Goal: Information Seeking & Learning: Learn about a topic

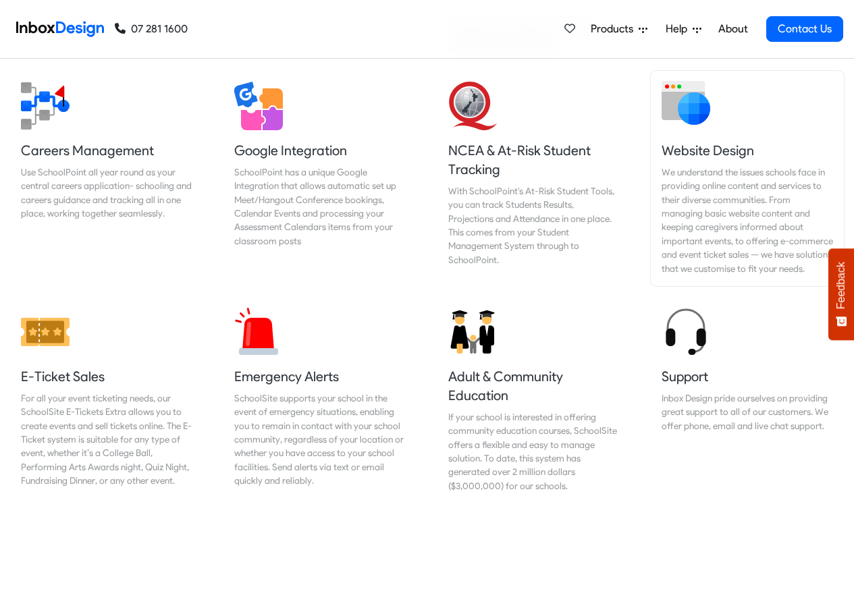
scroll to position [1377, 0]
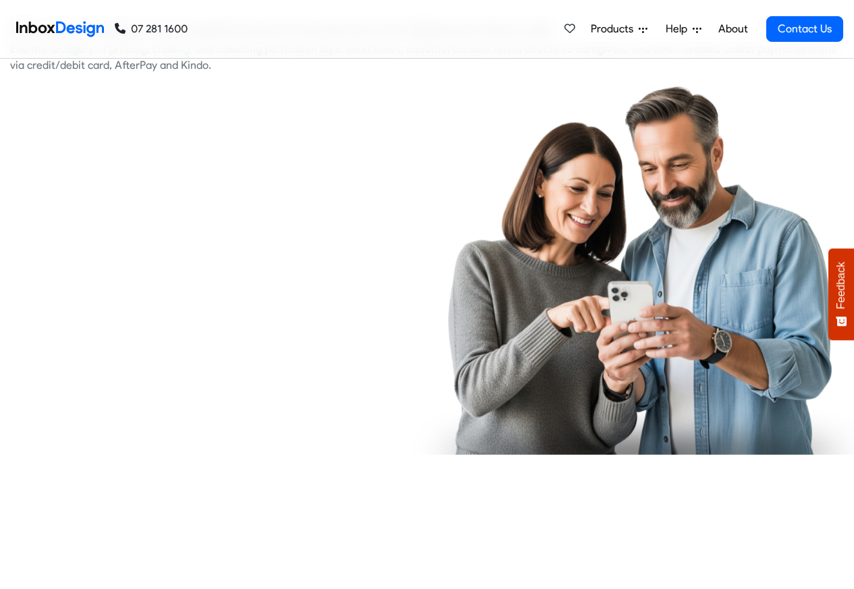
checkbox input "true"
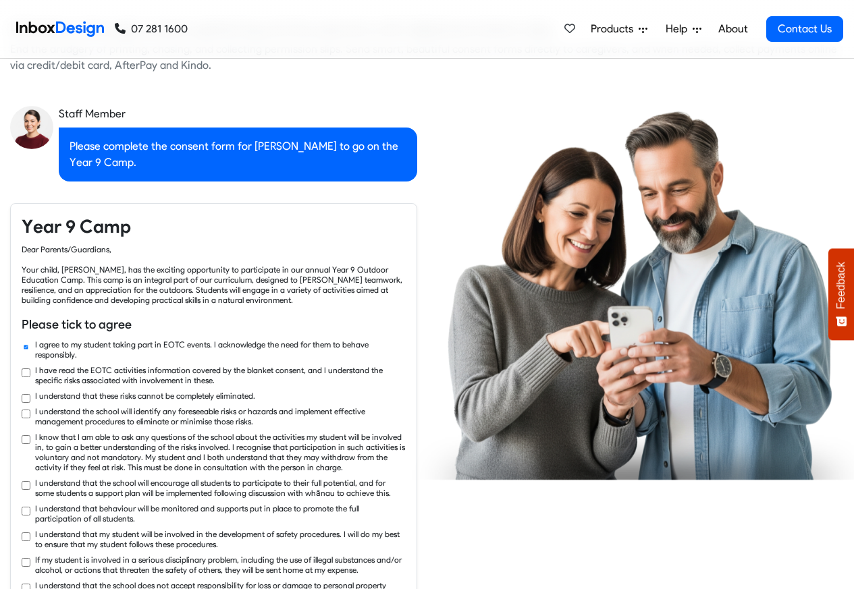
checkbox input "true"
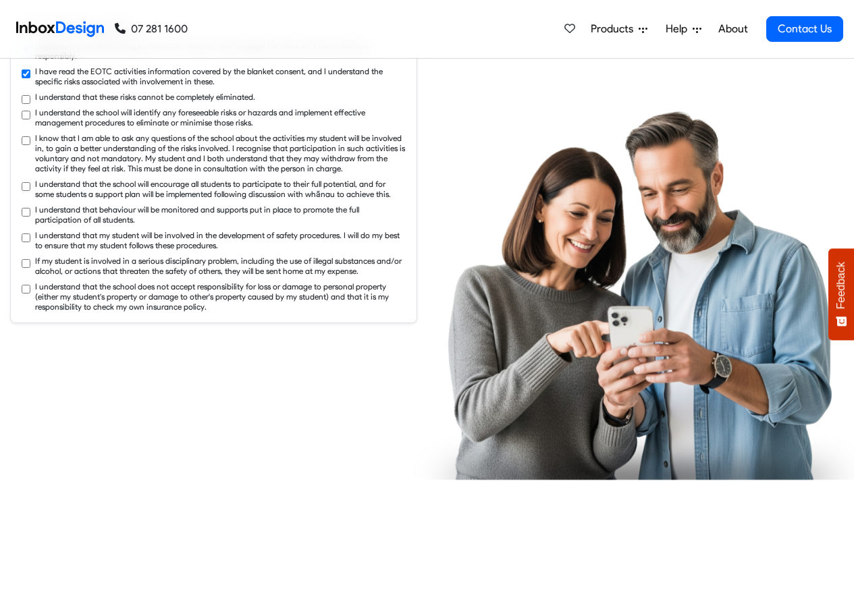
checkbox input "true"
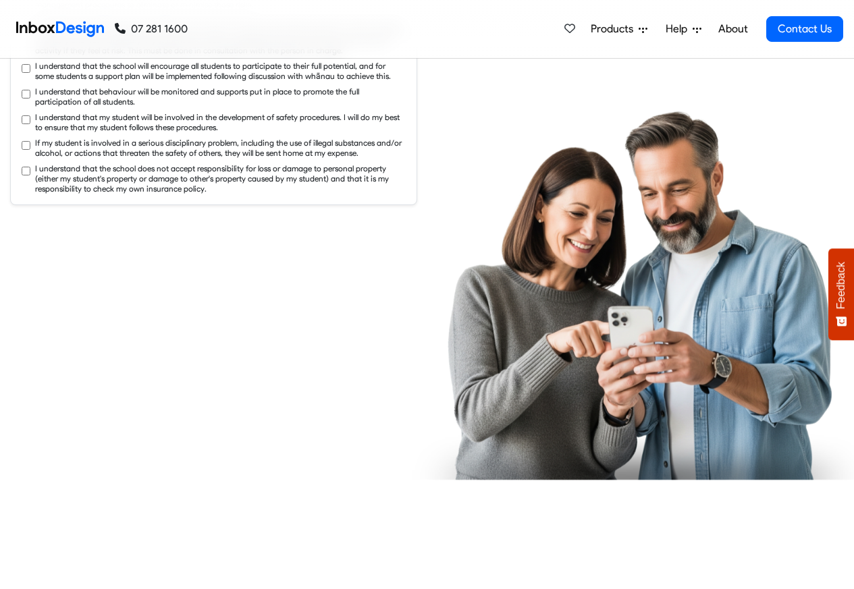
checkbox input "true"
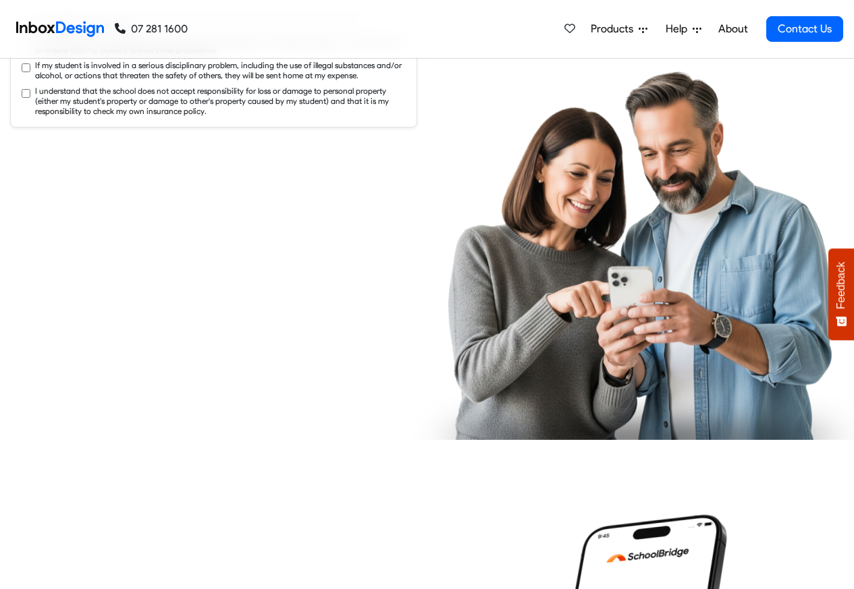
checkbox input "true"
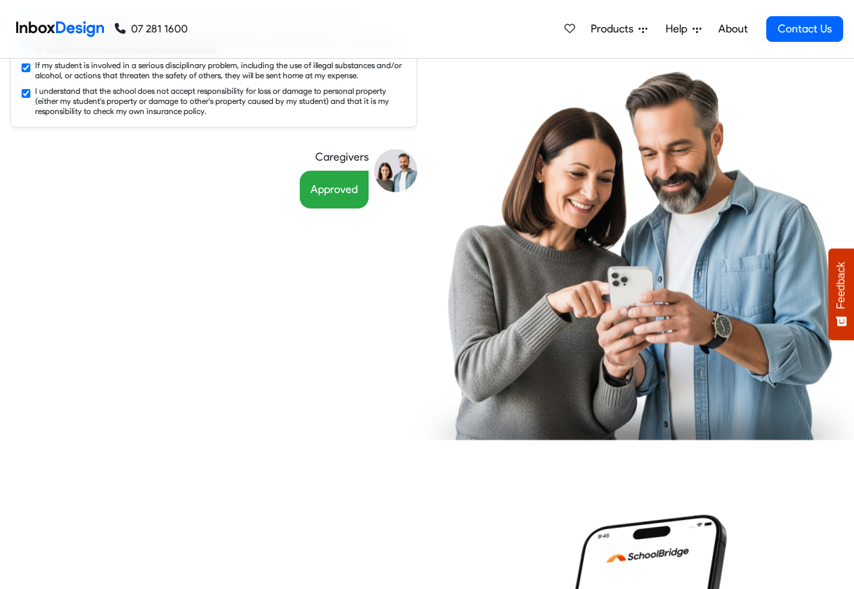
click at [734, 29] on link "About" at bounding box center [732, 29] width 37 height 27
